Goal: Task Accomplishment & Management: Manage account settings

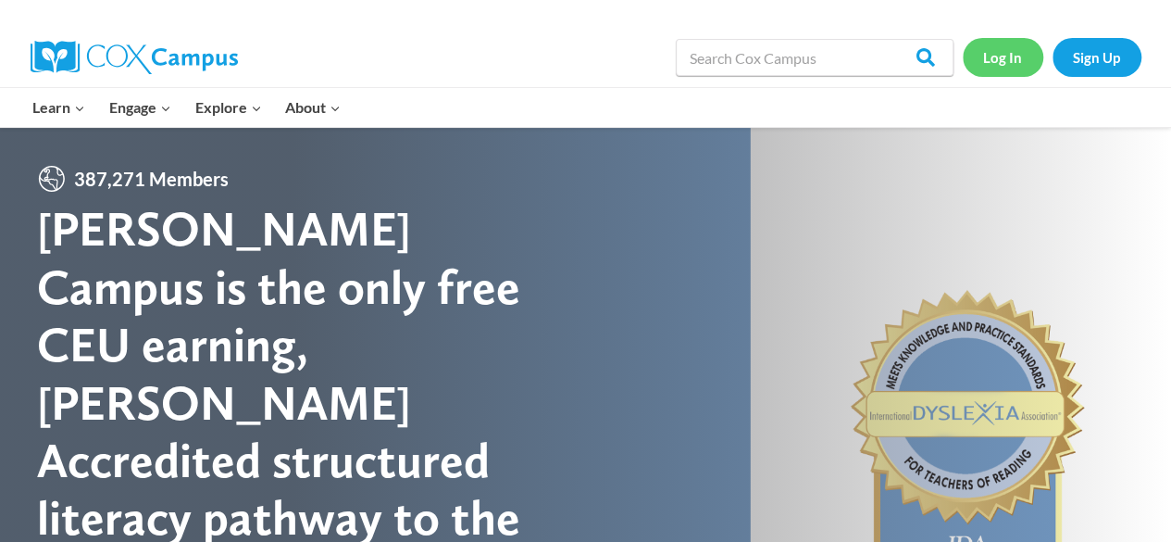
click at [994, 51] on link "Log In" at bounding box center [1003, 57] width 81 height 38
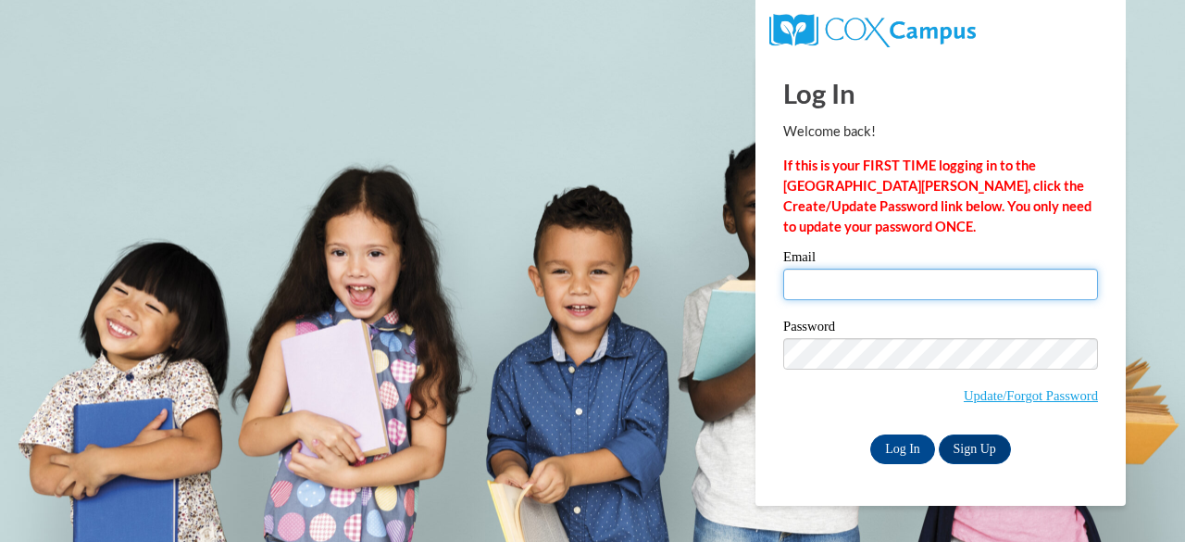
click at [927, 282] on input "Email" at bounding box center [940, 284] width 315 height 31
type input "[PERSON_NAME][EMAIL_ADDRESS][PERSON_NAME][DOMAIN_NAME]"
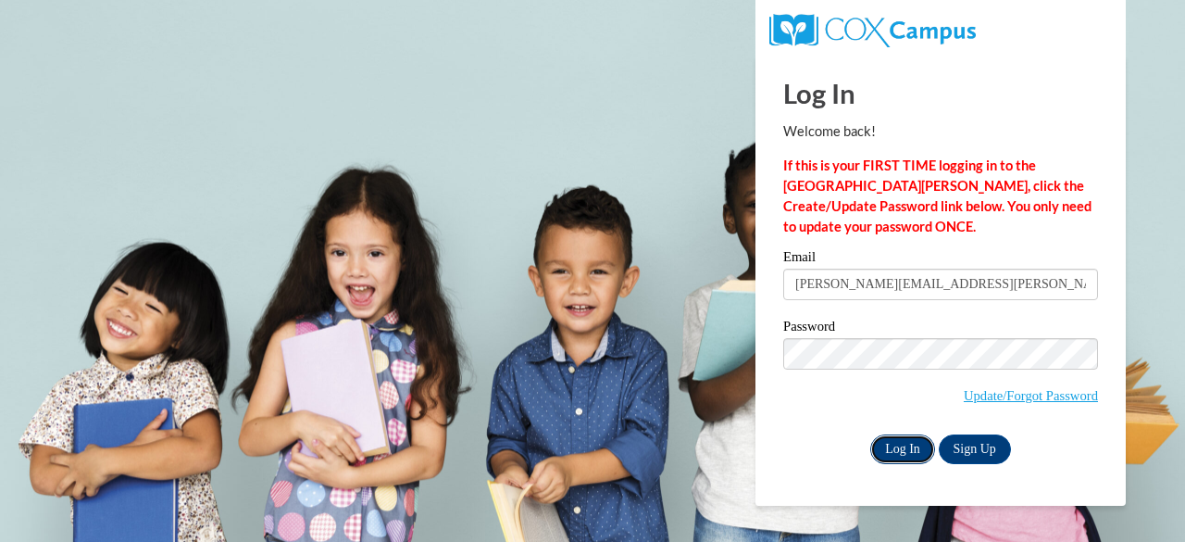
click at [907, 443] on input "Log In" at bounding box center [902, 449] width 65 height 30
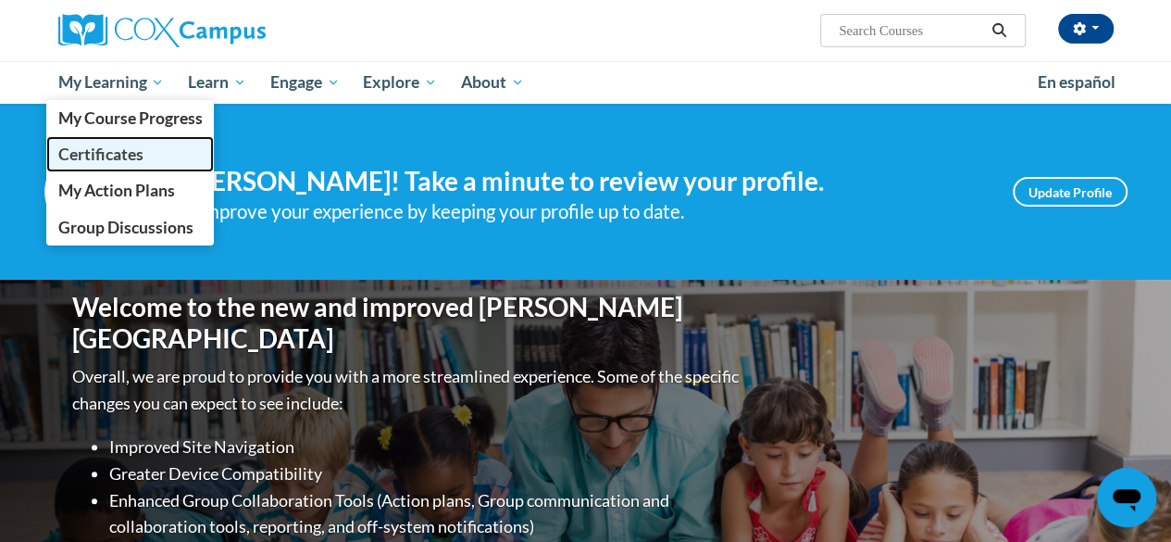
click at [131, 151] on span "Certificates" at bounding box center [99, 153] width 85 height 19
